Goal: Information Seeking & Learning: Learn about a topic

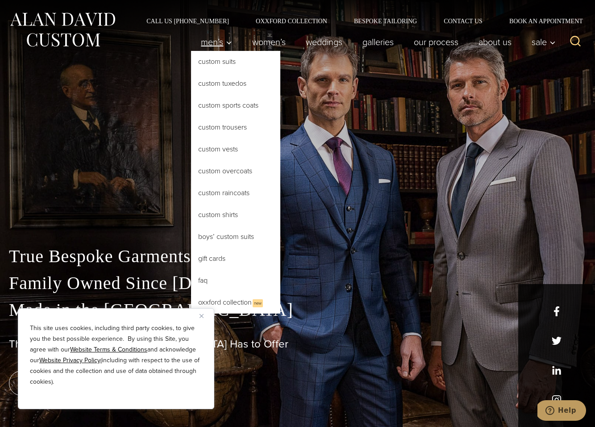
click at [212, 41] on span "Men’s" at bounding box center [216, 42] width 31 height 9
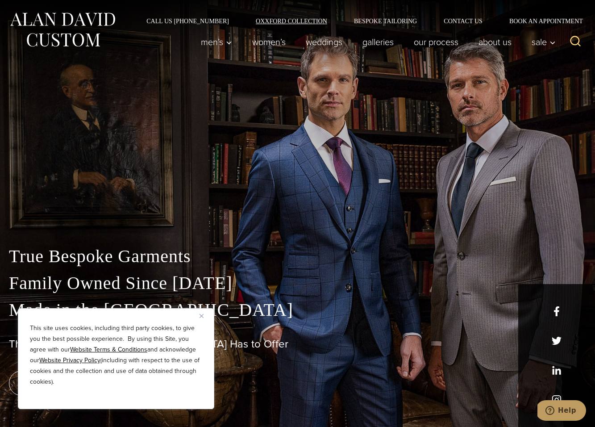
click at [283, 23] on link "Oxxford Collection" at bounding box center [292, 21] width 98 height 6
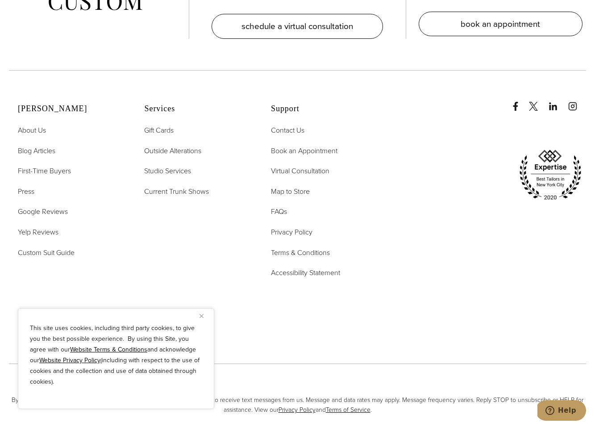
scroll to position [3814, 0]
click at [168, 166] on span "Studio Services" at bounding box center [167, 171] width 47 height 10
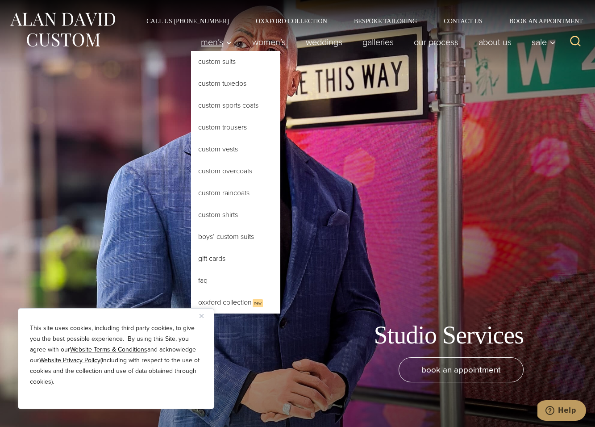
click at [210, 44] on span "Men’s" at bounding box center [216, 42] width 31 height 9
click at [209, 57] on link "Custom Suits" at bounding box center [235, 61] width 89 height 21
click at [228, 298] on link "Oxxford Collection New" at bounding box center [235, 303] width 89 height 22
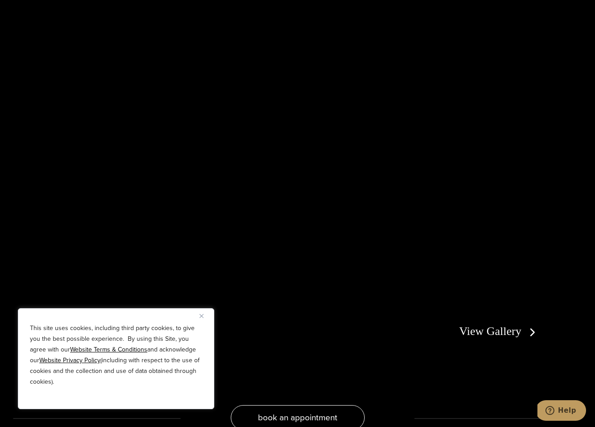
scroll to position [1584, 0]
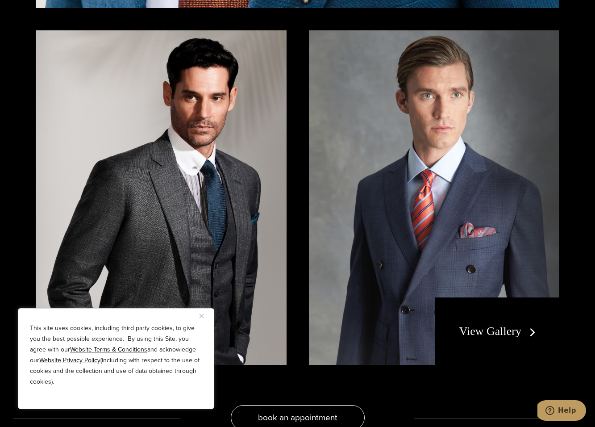
click at [174, 146] on img at bounding box center [161, 197] width 251 height 335
click at [200, 313] on div "This site uses cookies, including third party cookies, to give you the best pos…" at bounding box center [116, 358] width 197 height 101
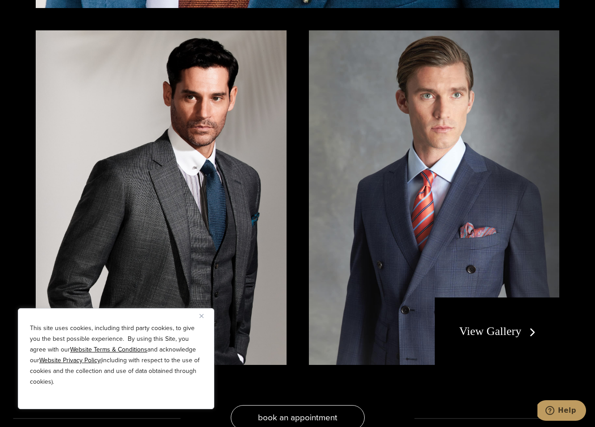
click at [202, 316] on img "Close" at bounding box center [202, 316] width 4 height 4
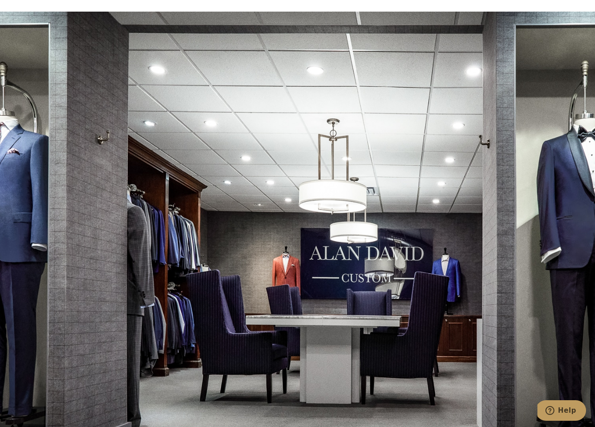
scroll to position [4915, 0]
